Goal: Browse casually

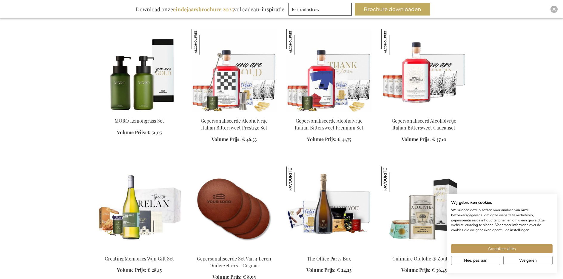
scroll to position [716, 0]
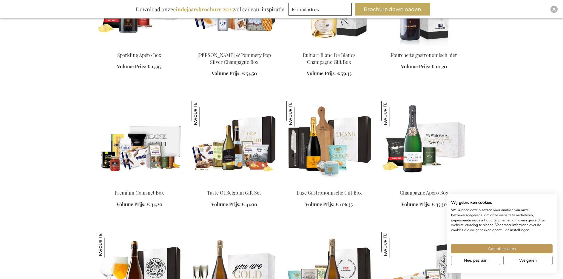
scroll to position [1223, 0]
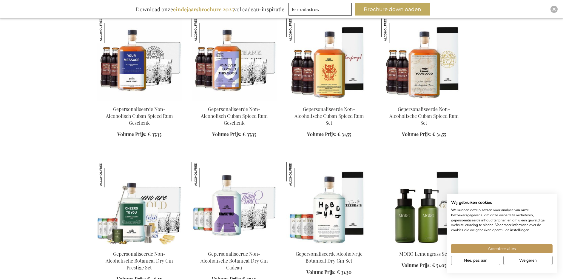
scroll to position [1819, 0]
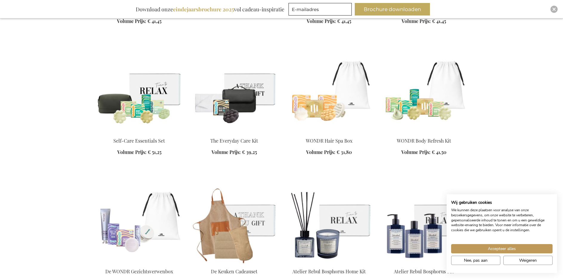
scroll to position [2773, 0]
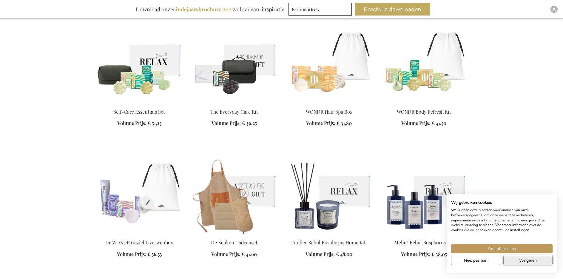
click at [510, 260] on button "Weigeren" at bounding box center [527, 260] width 49 height 9
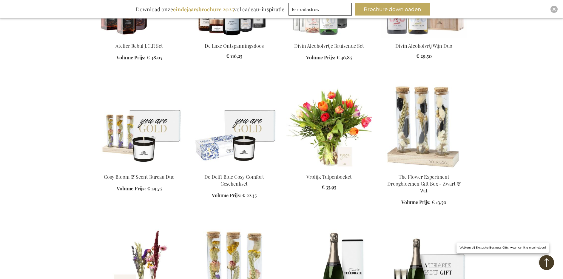
scroll to position [3101, 0]
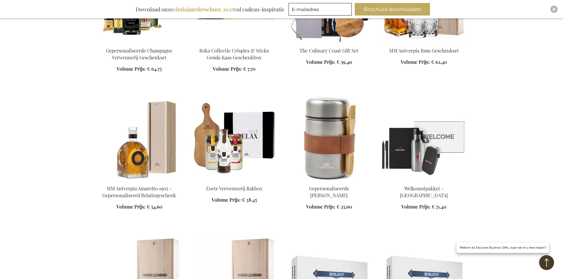
scroll to position [3518, 0]
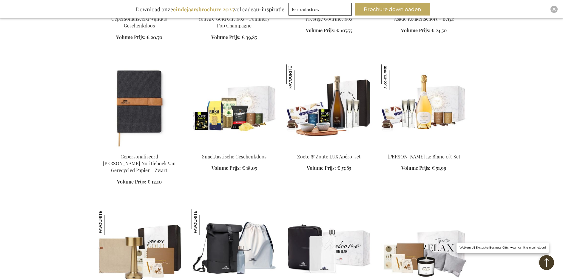
scroll to position [4115, 0]
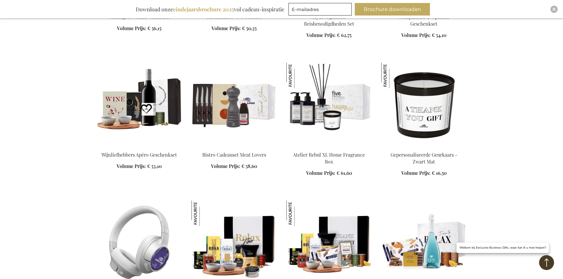
scroll to position [4383, 0]
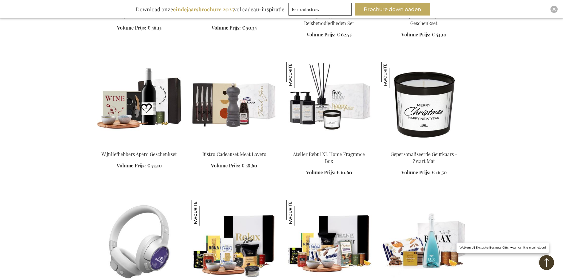
click at [426, 93] on img at bounding box center [423, 103] width 85 height 83
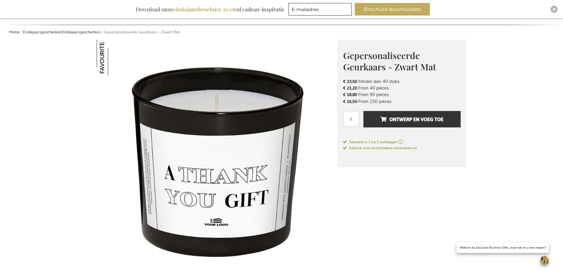
scroll to position [60, 0]
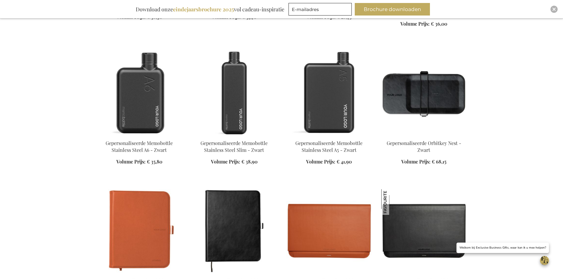
scroll to position [1407, 0]
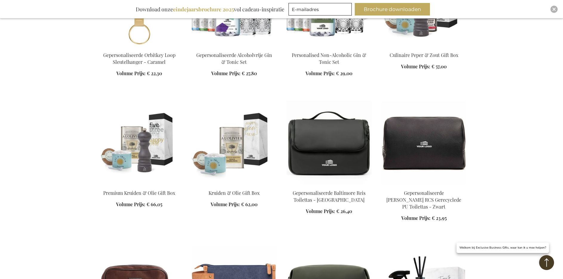
scroll to position [1825, 0]
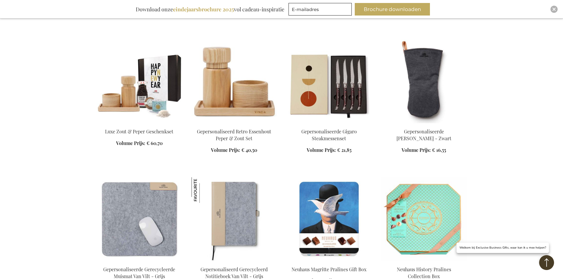
scroll to position [2391, 0]
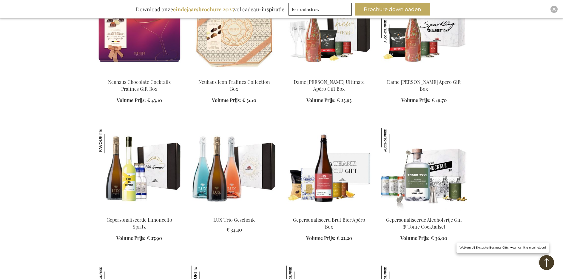
scroll to position [2719, 0]
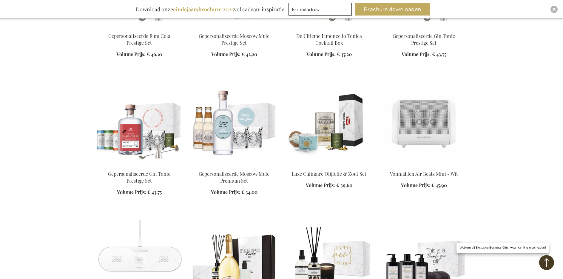
scroll to position [3464, 0]
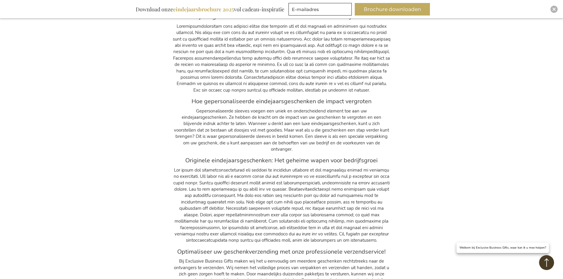
scroll to position [5462, 0]
